Goal: Task Accomplishment & Management: Use online tool/utility

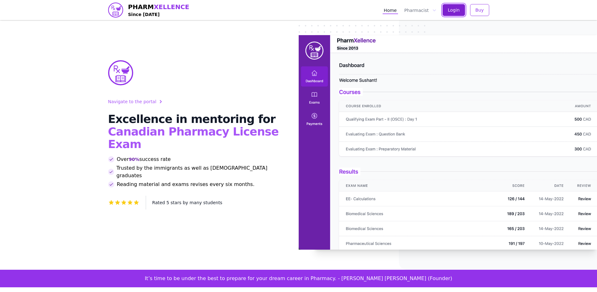
click at [456, 11] on span "Login" at bounding box center [454, 10] width 12 height 6
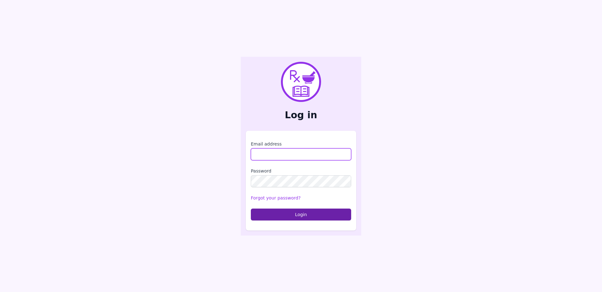
click at [302, 150] on input "Email address" at bounding box center [301, 154] width 100 height 12
type input "**********"
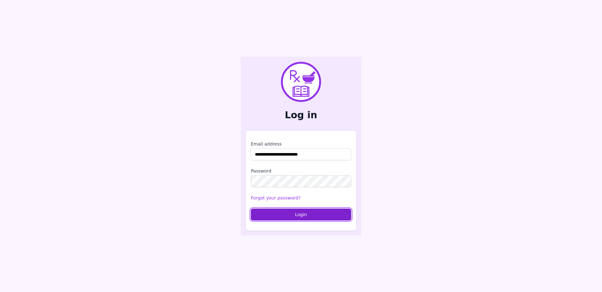
click at [296, 215] on button "Login" at bounding box center [301, 215] width 100 height 12
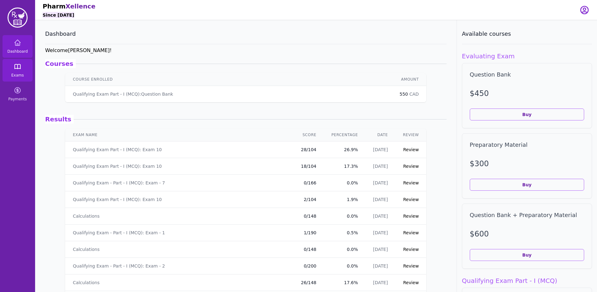
click at [13, 69] on link "Exams" at bounding box center [18, 70] width 30 height 23
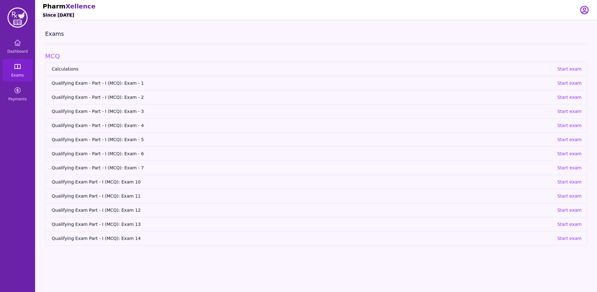
click at [10, 68] on link "Exams" at bounding box center [18, 70] width 30 height 23
click at [18, 52] on span "Dashboard" at bounding box center [17, 51] width 20 height 5
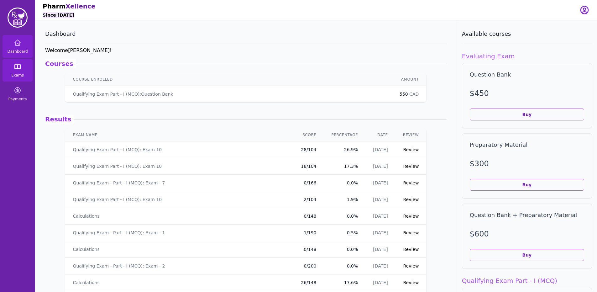
click at [29, 66] on link "Exams" at bounding box center [18, 70] width 30 height 23
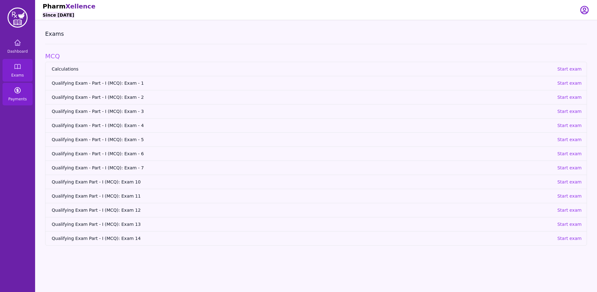
click at [24, 104] on link "Payments" at bounding box center [18, 94] width 30 height 23
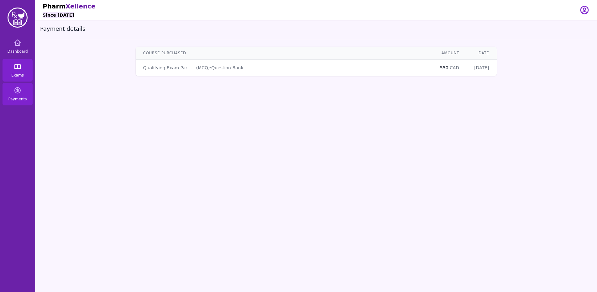
click at [20, 74] on span "Exams" at bounding box center [17, 75] width 13 height 5
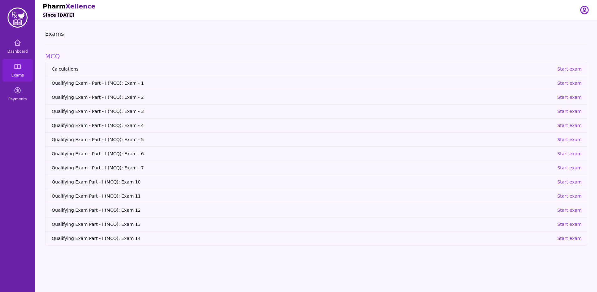
click at [134, 83] on span "Qualifying Exam - Part - I (MCQ): Exam - 1" at bounding box center [302, 83] width 501 height 6
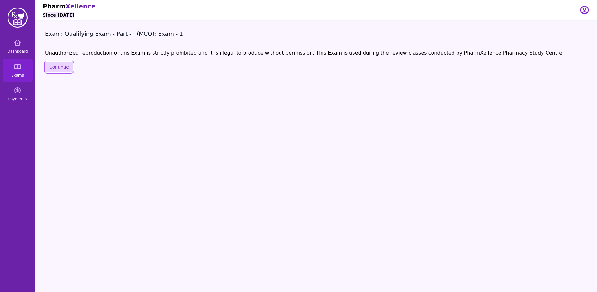
click at [49, 70] on button "Continue" at bounding box center [59, 67] width 28 height 11
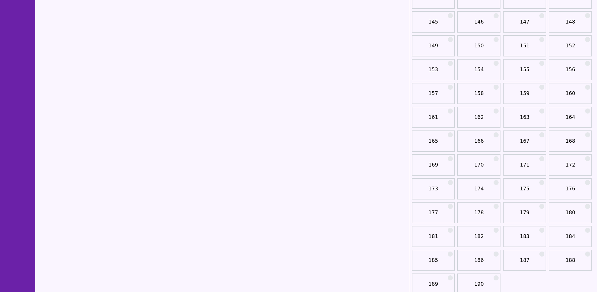
scroll to position [897, 0]
